Goal: Task Accomplishment & Management: Complete application form

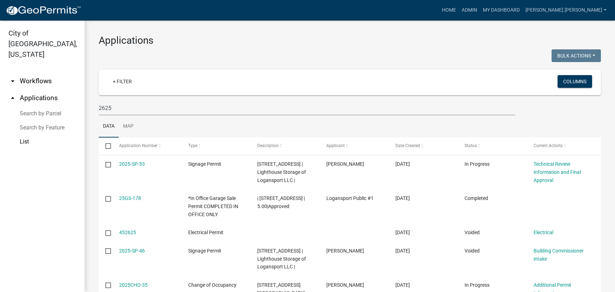
select select "3: 100"
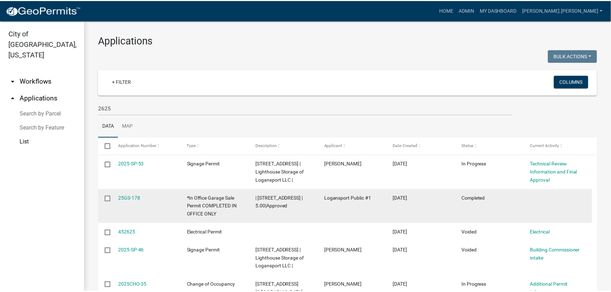
scroll to position [96, 0]
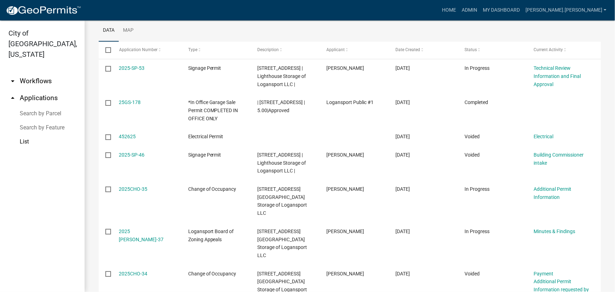
click at [317, 32] on ul "Data Map" at bounding box center [350, 30] width 502 height 22
click at [523, 11] on link "My Dashboard" at bounding box center [501, 10] width 43 height 13
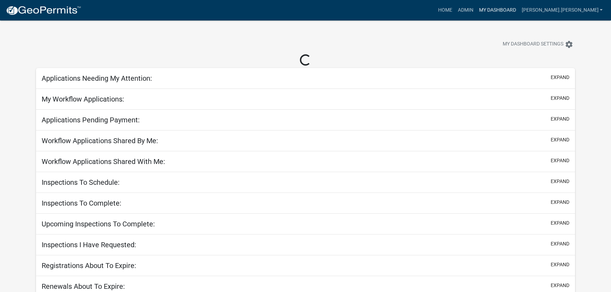
select select "3: 100"
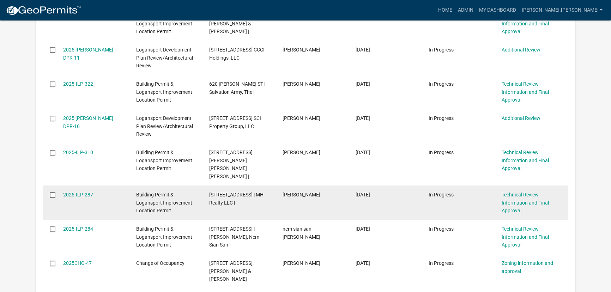
scroll to position [577, 0]
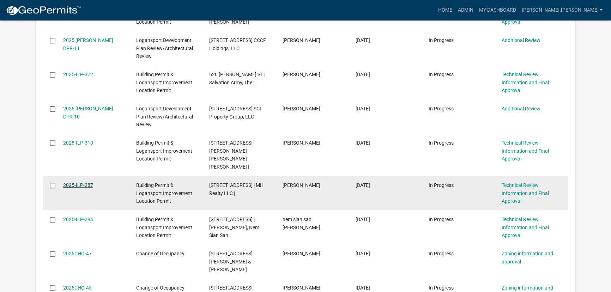
click at [84, 182] on link "2025-ILP-287" at bounding box center [78, 185] width 30 height 6
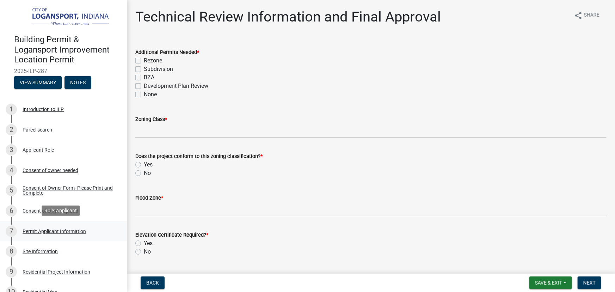
click at [48, 229] on div "Permit Applicant Information" at bounding box center [54, 231] width 63 height 5
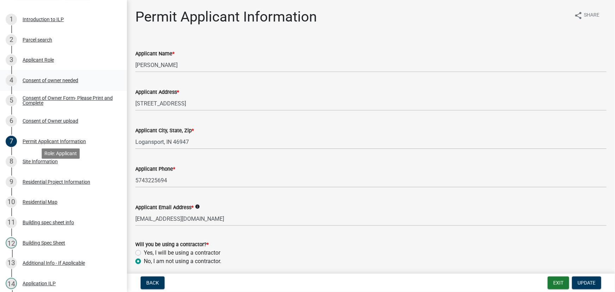
scroll to position [128, 0]
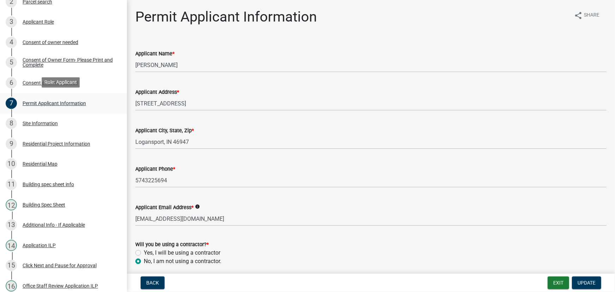
click at [39, 101] on div "Permit Applicant Information" at bounding box center [54, 103] width 63 height 5
click at [59, 141] on div "Residential Project Information" at bounding box center [57, 143] width 68 height 5
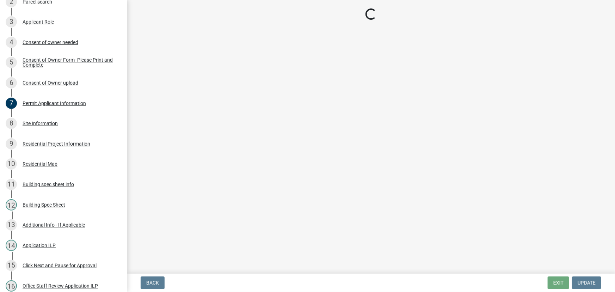
select select "4fb1abe8-82c5-48ba-b391-f470f9f0d204"
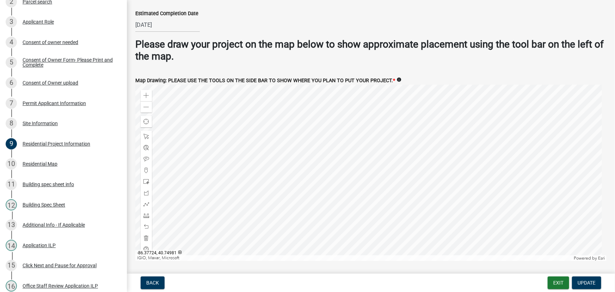
scroll to position [1314, 0]
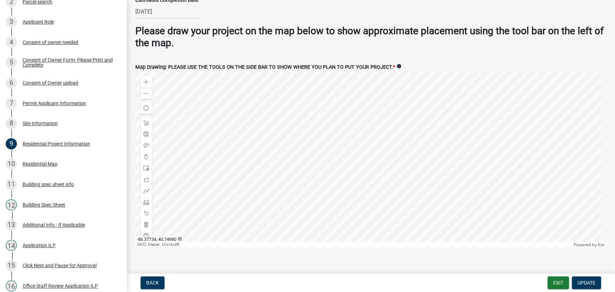
click at [299, 185] on div at bounding box center [370, 159] width 471 height 176
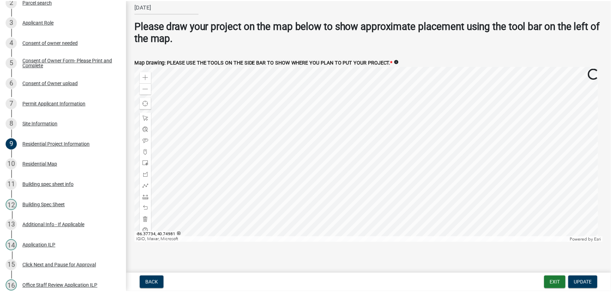
scroll to position [1322, 0]
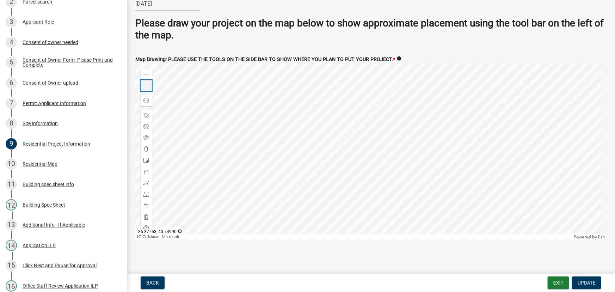
click at [148, 85] on span at bounding box center [147, 86] width 6 height 6
click at [335, 152] on div at bounding box center [370, 151] width 471 height 176
click at [561, 282] on button "Exit" at bounding box center [559, 282] width 22 height 13
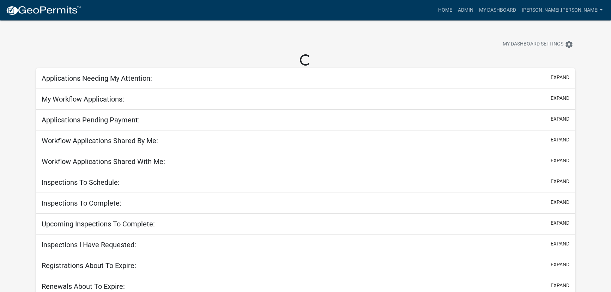
select select "3: 100"
